Goal: Check status: Check status

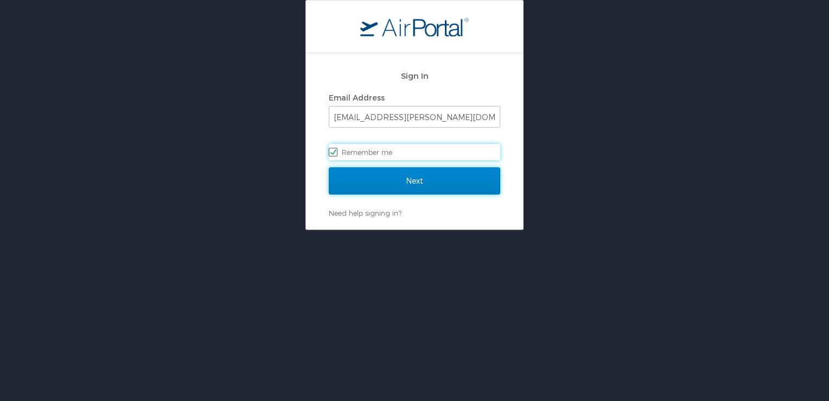
click at [410, 180] on input "Next" at bounding box center [415, 180] width 172 height 27
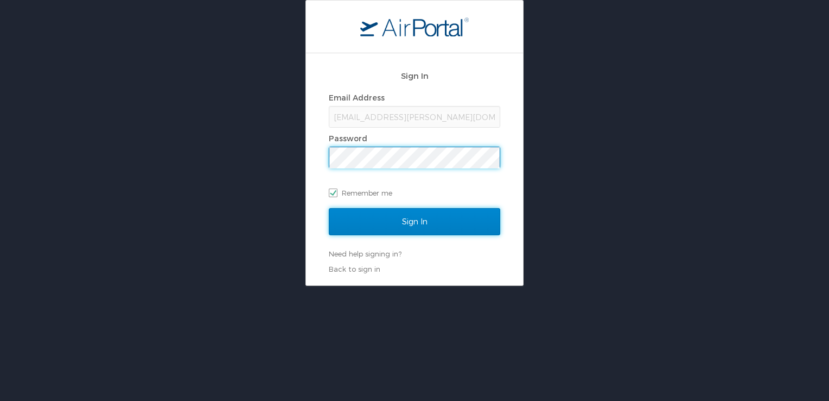
click at [416, 226] on input "Sign In" at bounding box center [415, 221] width 172 height 27
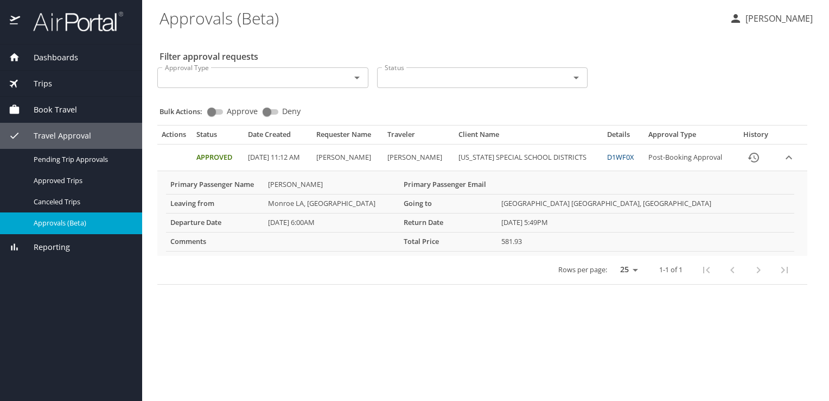
click at [619, 156] on link "D1WF0X" at bounding box center [620, 157] width 27 height 10
click at [789, 156] on icon "expand row" at bounding box center [789, 157] width 7 height 4
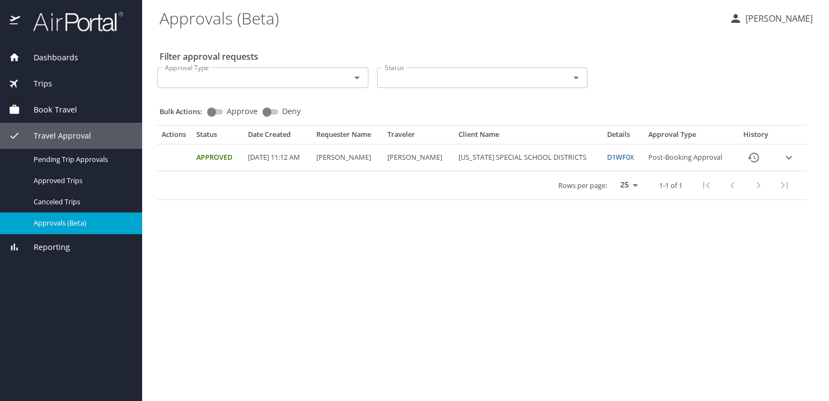
click at [787, 159] on icon "expand row" at bounding box center [789, 157] width 13 height 13
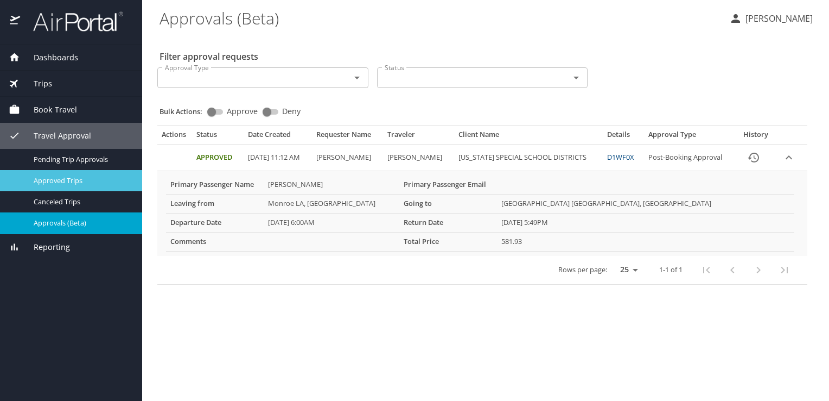
click at [56, 176] on span "Approved Trips" at bounding box center [82, 180] width 96 height 10
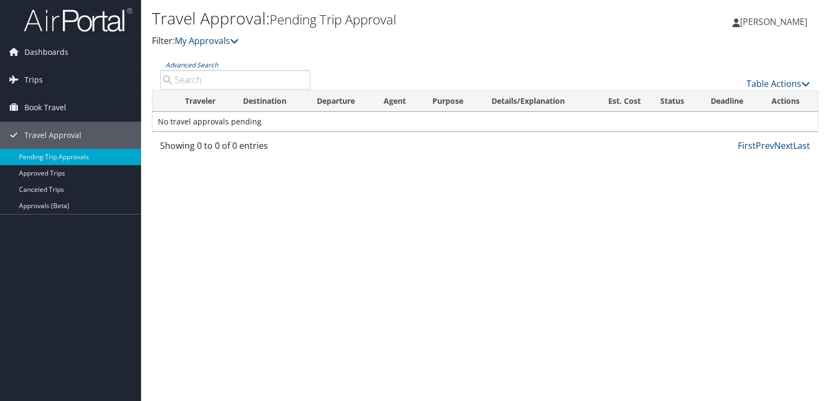
click at [180, 80] on input "Advanced Search" at bounding box center [235, 80] width 150 height 20
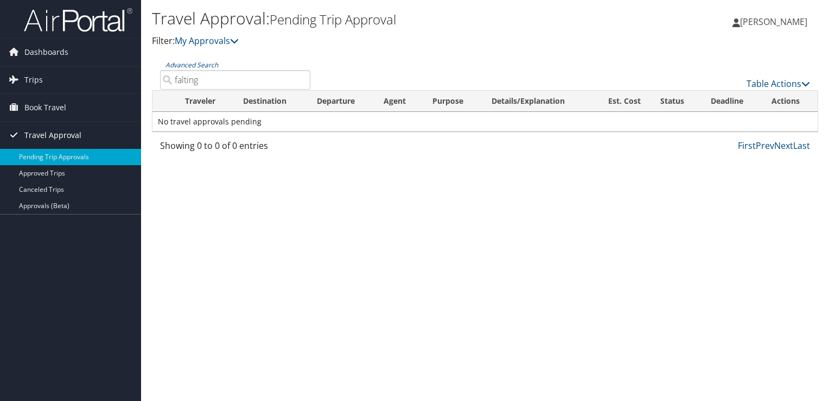
type input "falting"
click at [61, 136] on span "Travel Approval" at bounding box center [52, 135] width 57 height 27
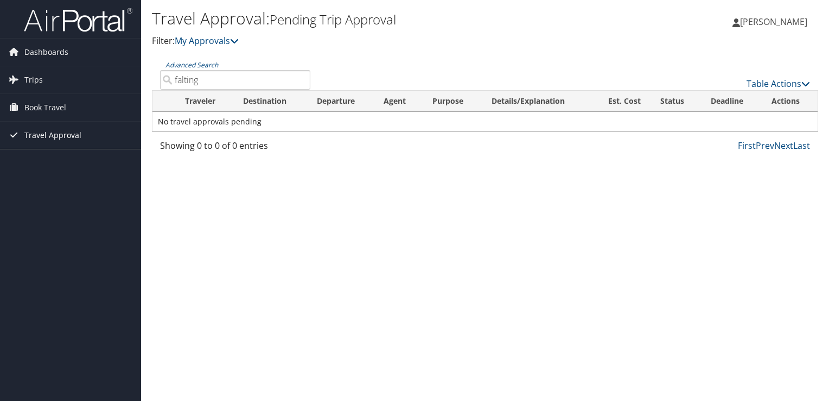
click at [61, 136] on span "Travel Approval" at bounding box center [52, 135] width 57 height 27
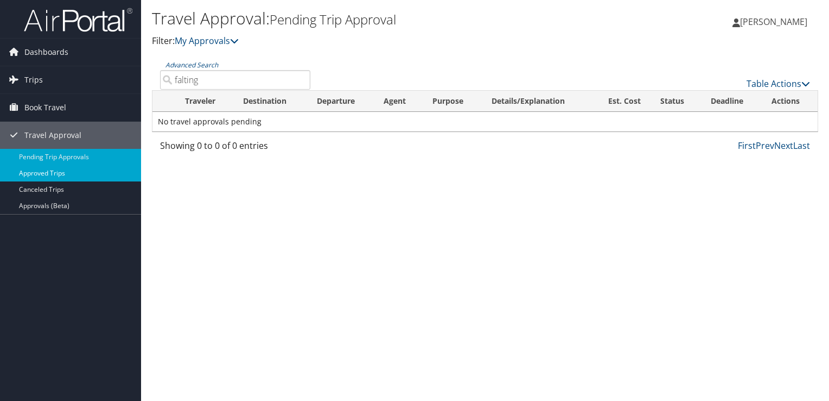
click at [42, 174] on link "Approved Trips" at bounding box center [70, 173] width 141 height 16
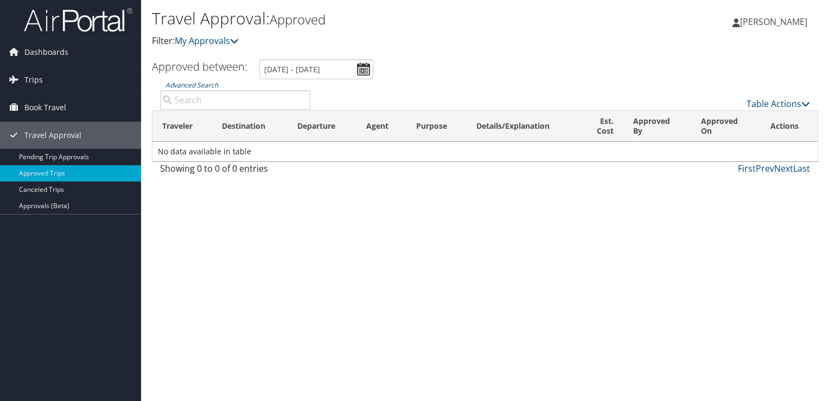
click at [199, 97] on input "Advanced Search" at bounding box center [235, 100] width 150 height 20
type input "failting"
click at [23, 205] on link "Approvals (Beta)" at bounding box center [70, 206] width 141 height 16
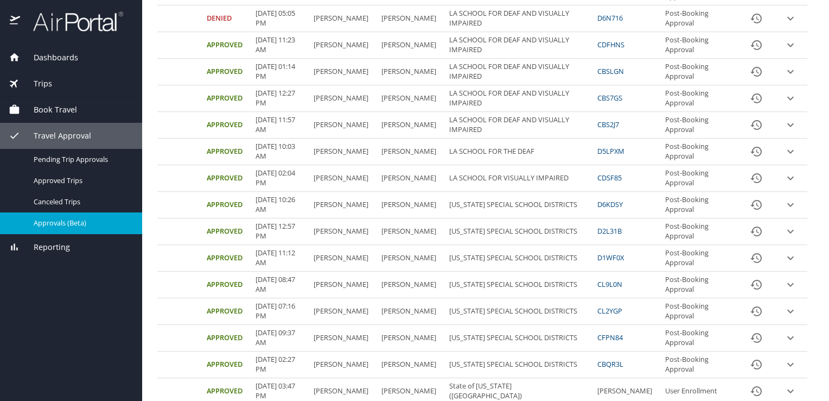
scroll to position [219, 0]
click at [784, 264] on icon "expand row" at bounding box center [790, 257] width 13 height 13
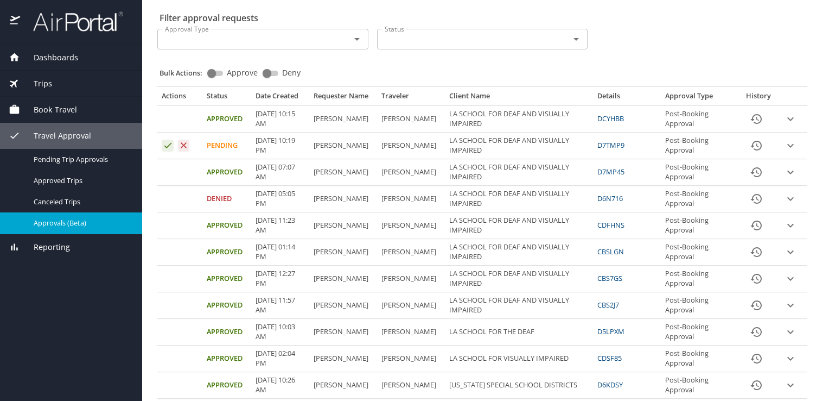
scroll to position [0, 0]
